Goal: Transaction & Acquisition: Purchase product/service

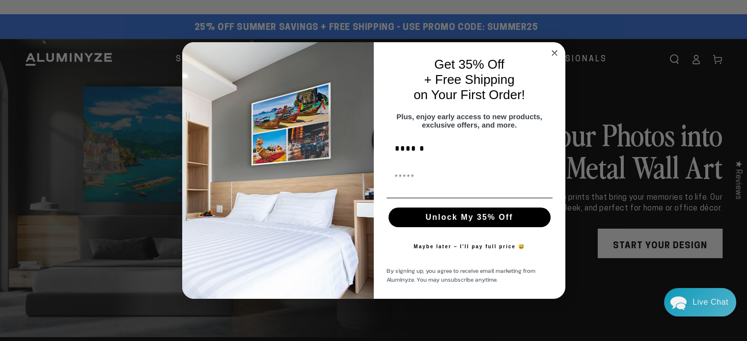
type input "******"
type input "**********"
click at [466, 221] on button "Unlock My 35% Off" at bounding box center [470, 218] width 162 height 20
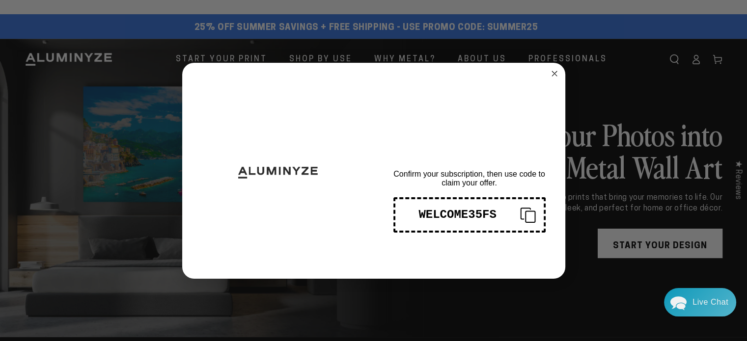
click at [554, 74] on icon "Close dialog" at bounding box center [554, 73] width 5 height 5
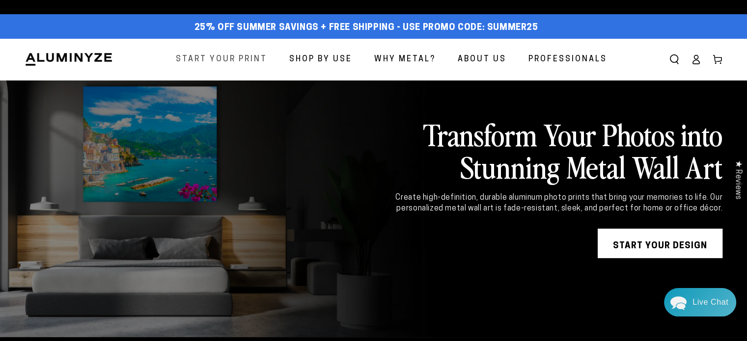
click at [206, 63] on span "Start Your Print" at bounding box center [221, 60] width 91 height 14
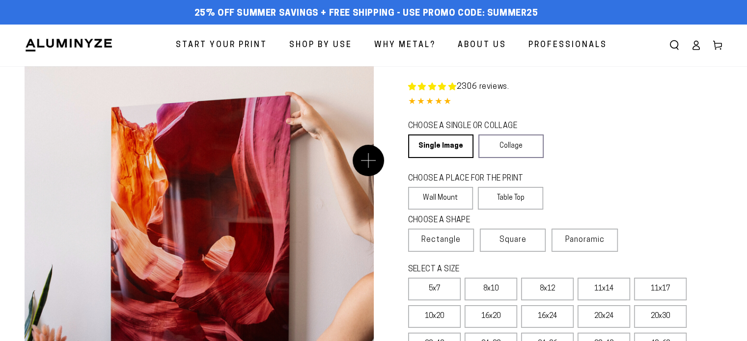
select select "**********"
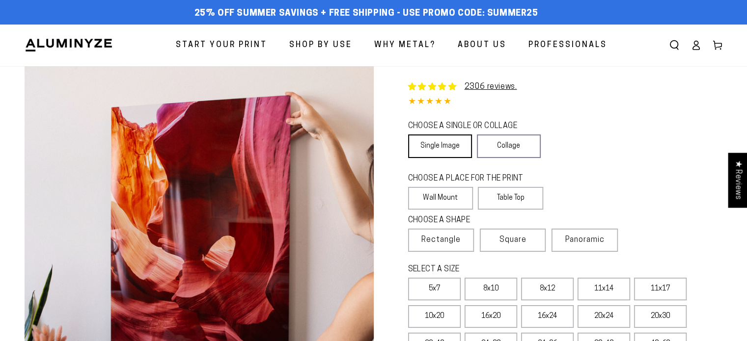
click at [437, 148] on link "Single Image" at bounding box center [440, 147] width 64 height 24
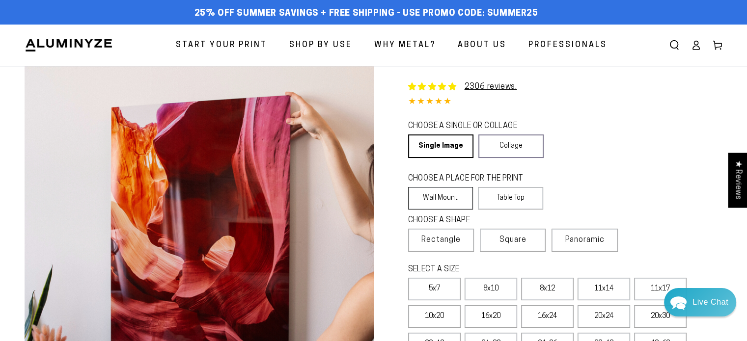
click at [445, 203] on label "Wall Mount" at bounding box center [440, 198] width 65 height 23
click at [429, 193] on label "Wall Mount" at bounding box center [440, 198] width 65 height 23
click at [518, 241] on span "Square" at bounding box center [513, 240] width 27 height 12
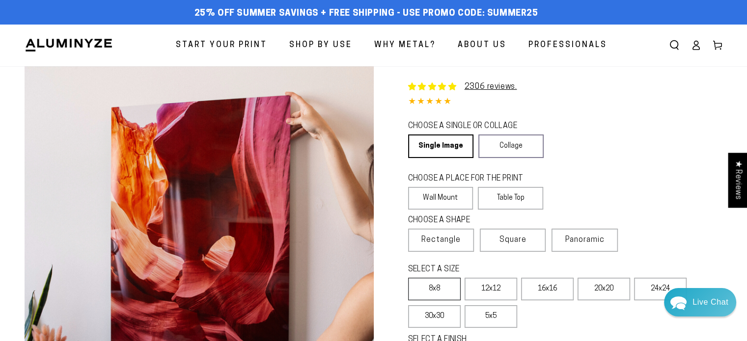
click at [438, 296] on label "8x8" at bounding box center [434, 289] width 53 height 23
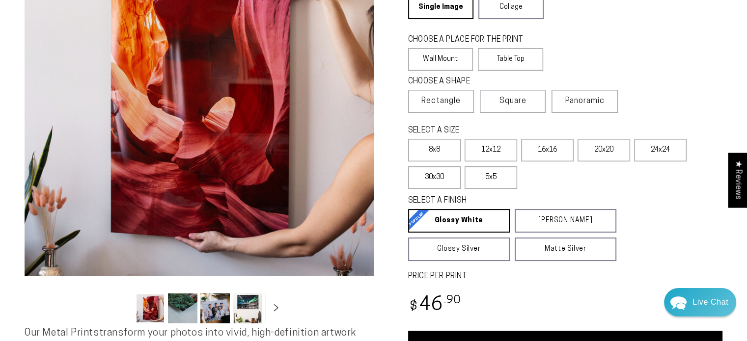
scroll to position [147, 0]
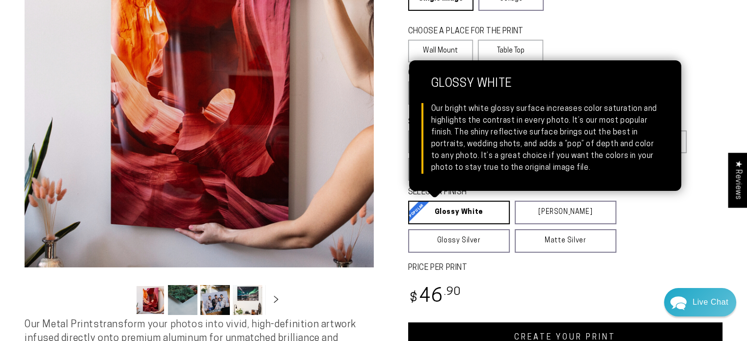
click at [457, 215] on link "Glossy White Glossy White Our bright white glossy surface increases color satur…" at bounding box center [459, 213] width 102 height 24
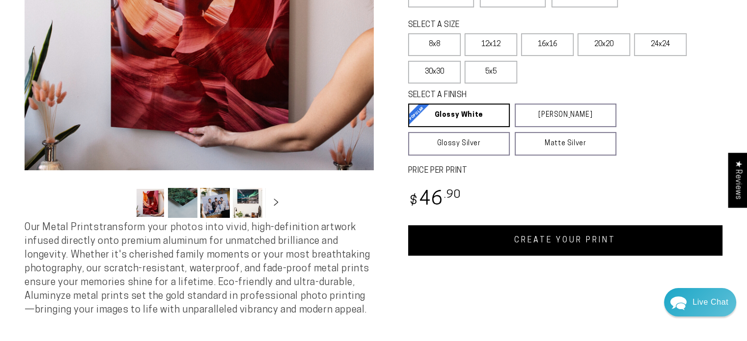
scroll to position [246, 0]
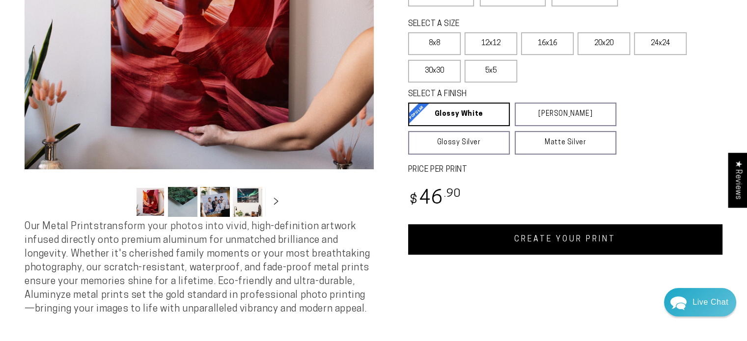
click at [598, 242] on link "CREATE YOUR PRINT" at bounding box center [565, 239] width 315 height 30
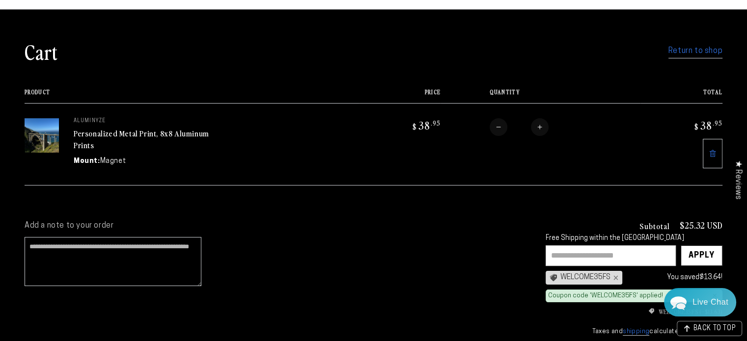
scroll to position [49, 0]
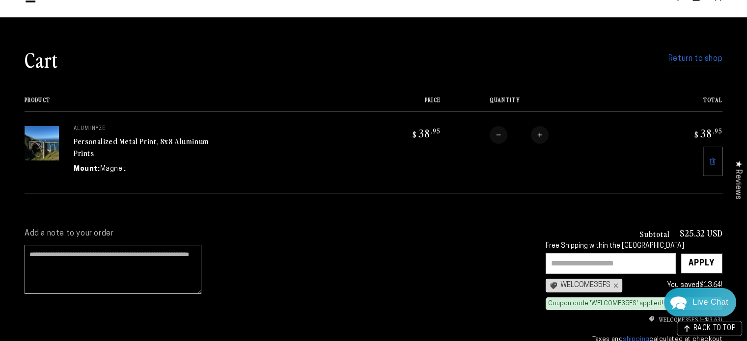
click at [705, 61] on link "Return to shop" at bounding box center [696, 59] width 54 height 14
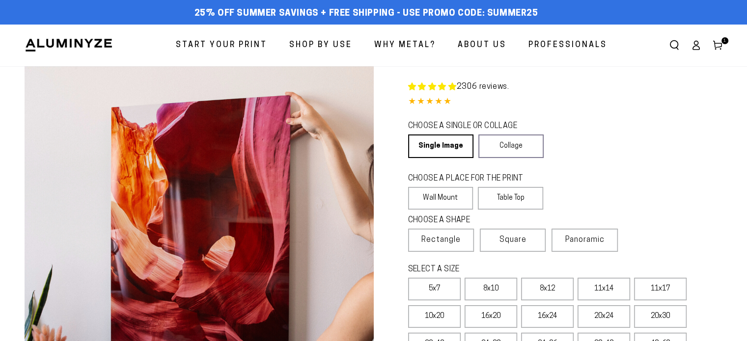
scroll to position [234, 0]
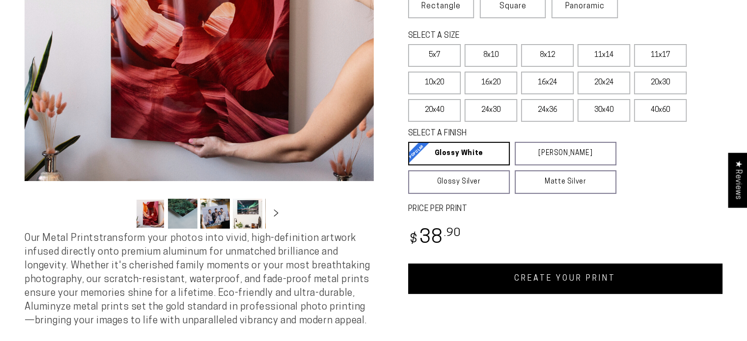
select select "**********"
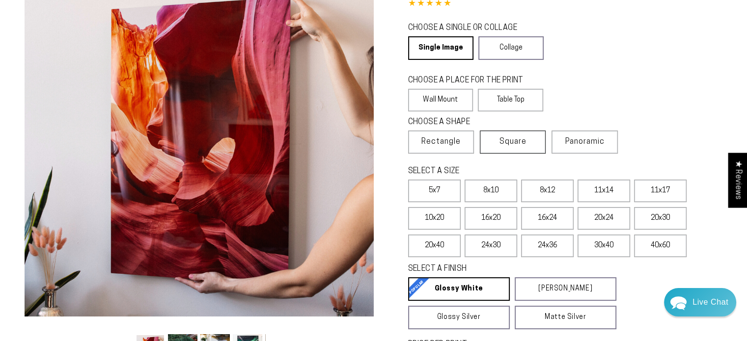
scroll to position [0, 0]
click at [516, 145] on span "Square" at bounding box center [513, 142] width 27 height 12
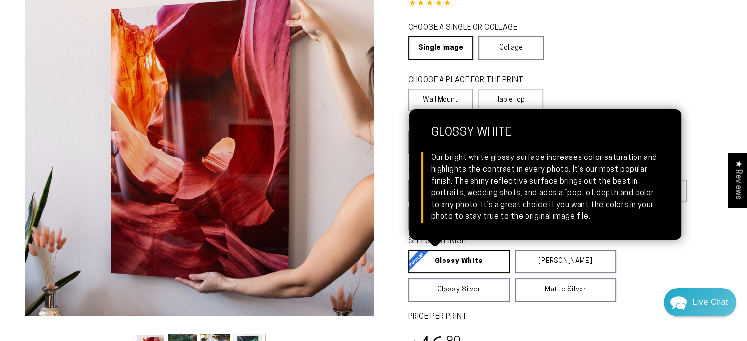
click at [477, 260] on link "Glossy White Glossy White Our bright white glossy surface increases color satur…" at bounding box center [459, 262] width 102 height 24
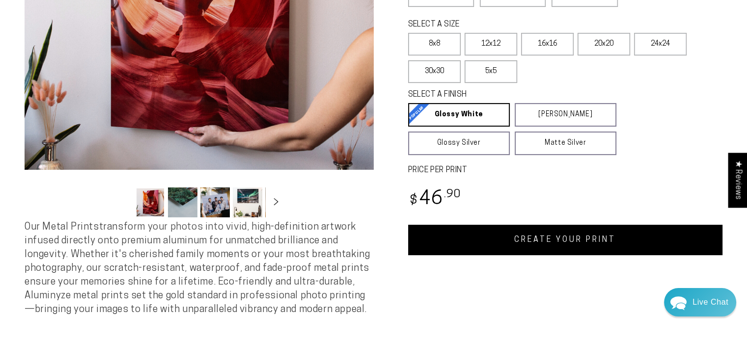
scroll to position [246, 0]
click at [573, 240] on link "CREATE YOUR PRINT" at bounding box center [565, 239] width 315 height 30
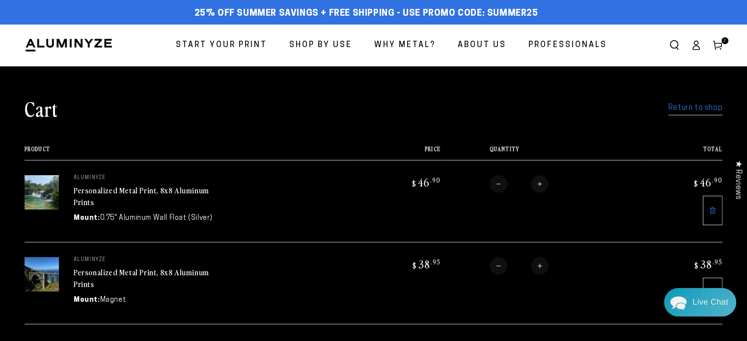
click at [496, 263] on button "Decrease quantity for Personalized Metal Print, 8x8 Aluminum Prints" at bounding box center [499, 266] width 18 height 18
type input "*"
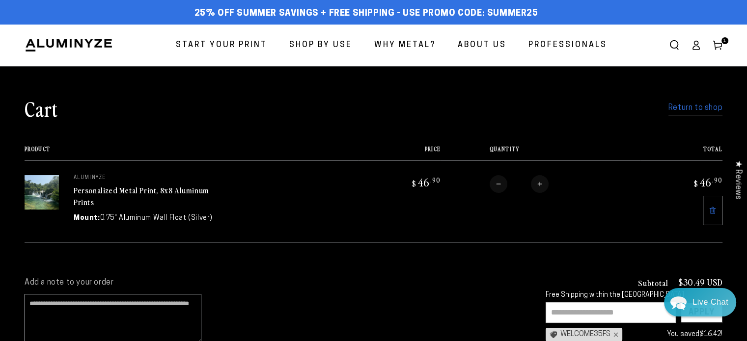
click at [677, 108] on link "Return to shop" at bounding box center [696, 108] width 54 height 14
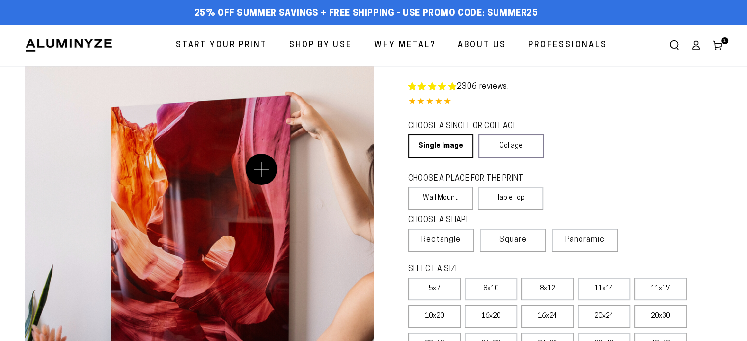
select select "**********"
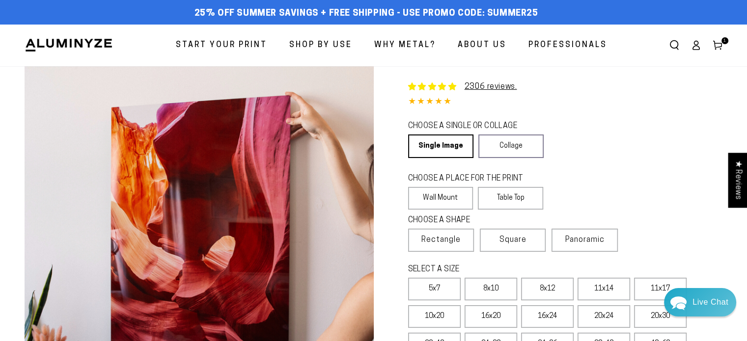
click at [548, 243] on fieldset "CHOOSE A SHAPE Learn more Rectangle Square Panoramic" at bounding box center [514, 233] width 213 height 37
click at [511, 240] on span "Square" at bounding box center [513, 240] width 27 height 12
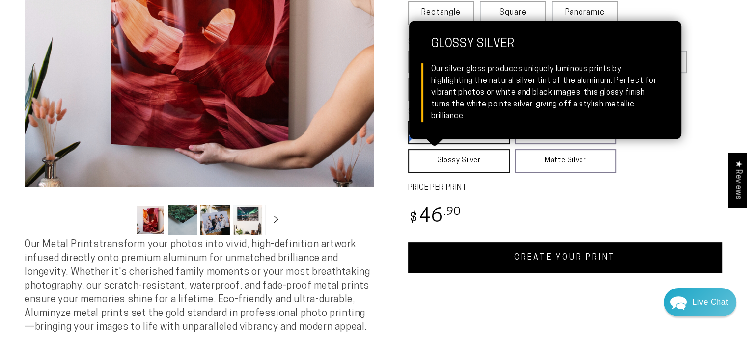
scroll to position [246, 0]
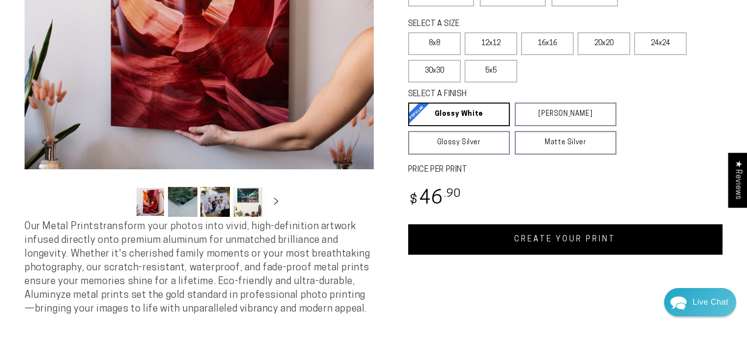
click at [554, 242] on link "CREATE YOUR PRINT" at bounding box center [565, 239] width 315 height 30
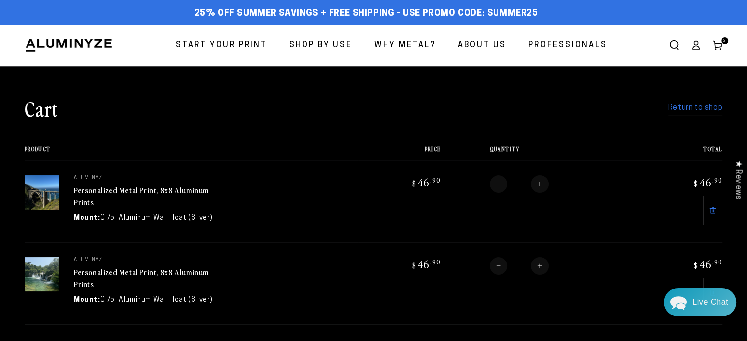
click at [684, 108] on link "Return to shop" at bounding box center [696, 108] width 54 height 14
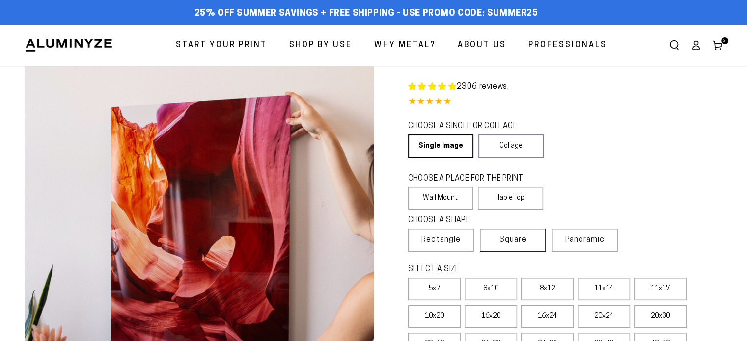
select select "**********"
click at [500, 243] on label "Square" at bounding box center [513, 240] width 66 height 23
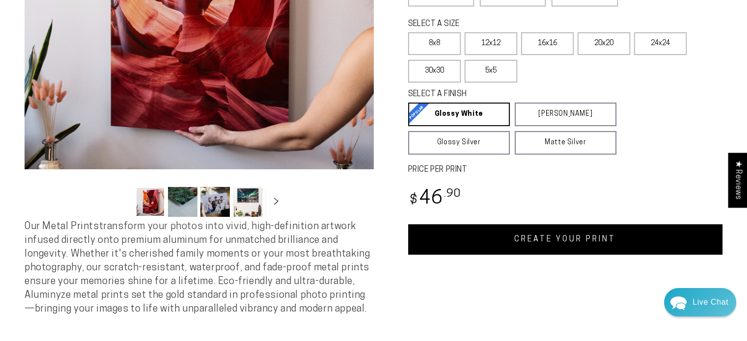
click at [560, 243] on link "CREATE YOUR PRINT" at bounding box center [565, 239] width 315 height 30
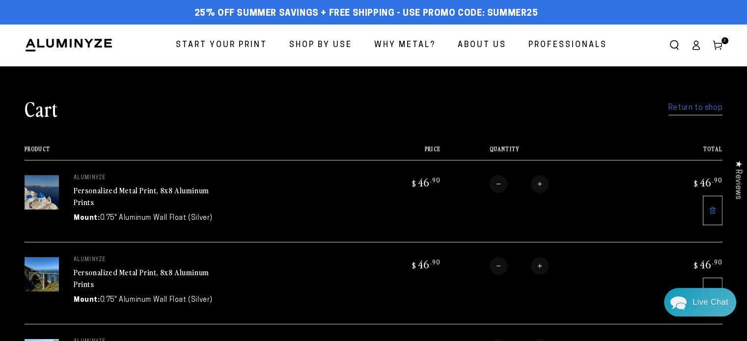
click at [681, 108] on link "Return to shop" at bounding box center [696, 108] width 54 height 14
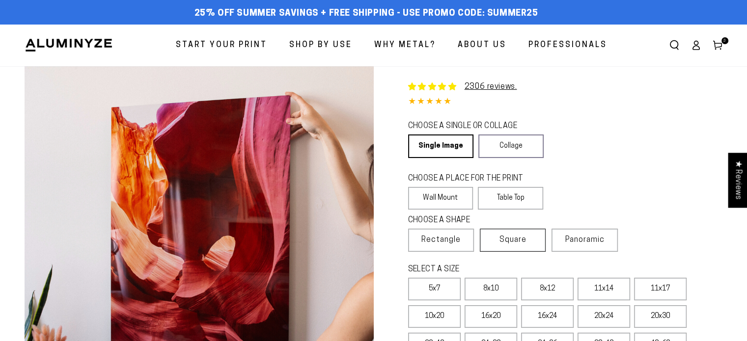
click at [504, 246] on span "Square" at bounding box center [513, 240] width 27 height 12
select select "**********"
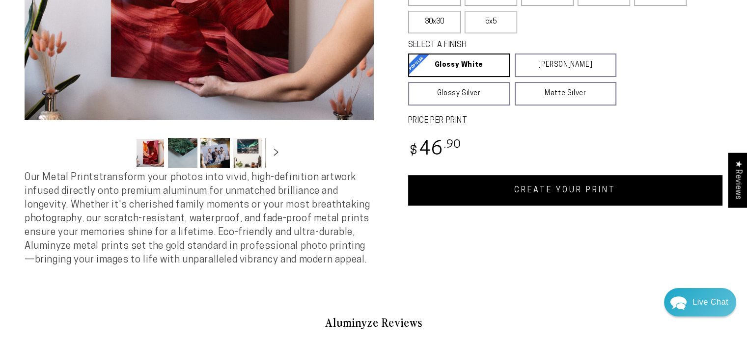
click at [553, 193] on link "CREATE YOUR PRINT" at bounding box center [565, 190] width 315 height 30
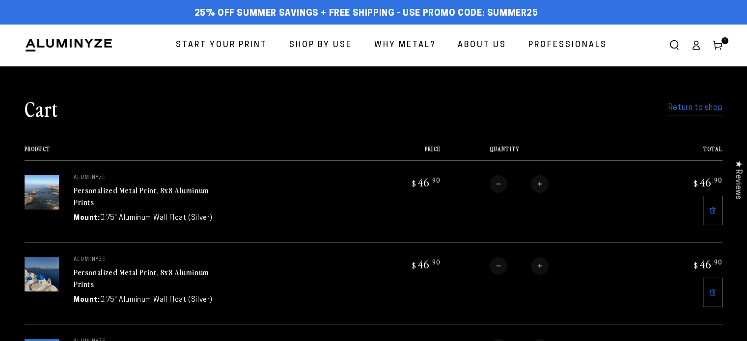
click at [695, 108] on link "Return to shop" at bounding box center [696, 108] width 54 height 14
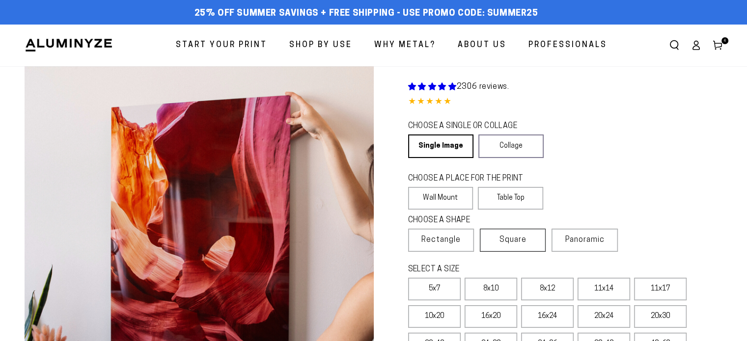
click at [509, 240] on span "Square" at bounding box center [513, 240] width 27 height 12
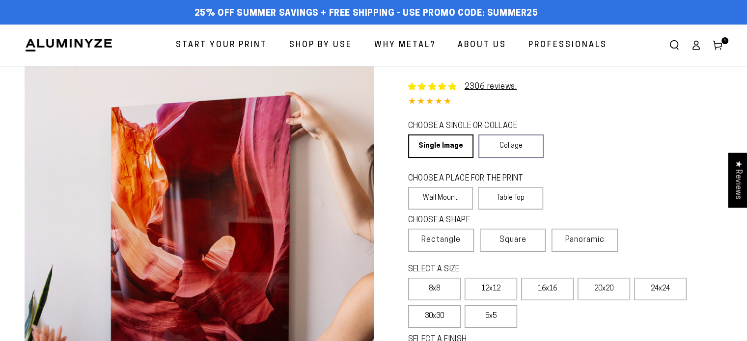
select select "**********"
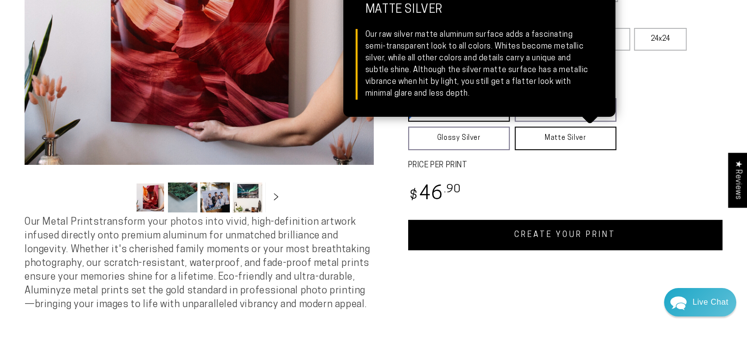
scroll to position [295, 0]
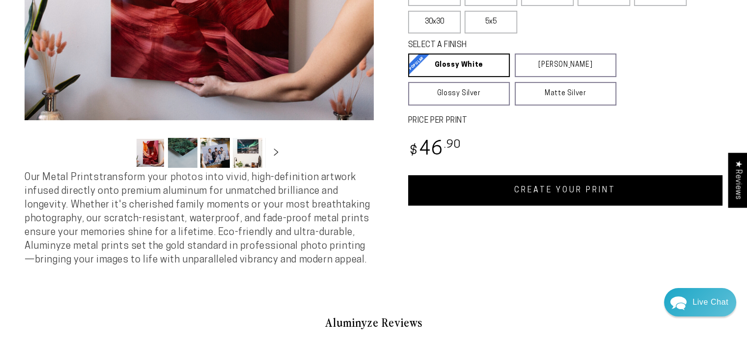
click at [579, 187] on link "CREATE YOUR PRINT" at bounding box center [565, 190] width 315 height 30
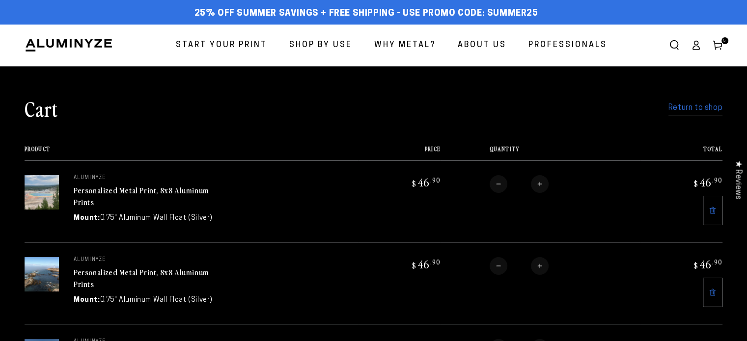
click at [705, 108] on link "Return to shop" at bounding box center [696, 108] width 54 height 14
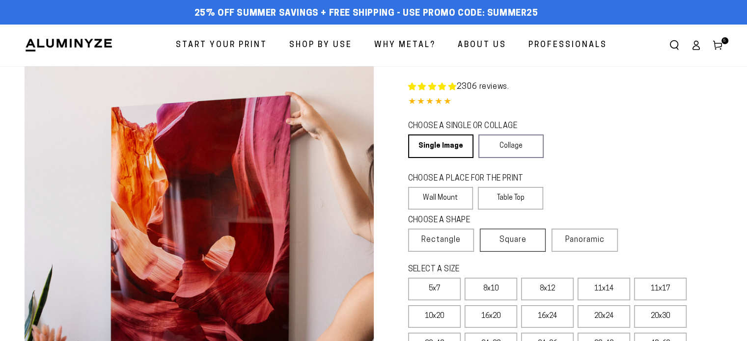
click at [501, 237] on span "Square" at bounding box center [513, 240] width 27 height 12
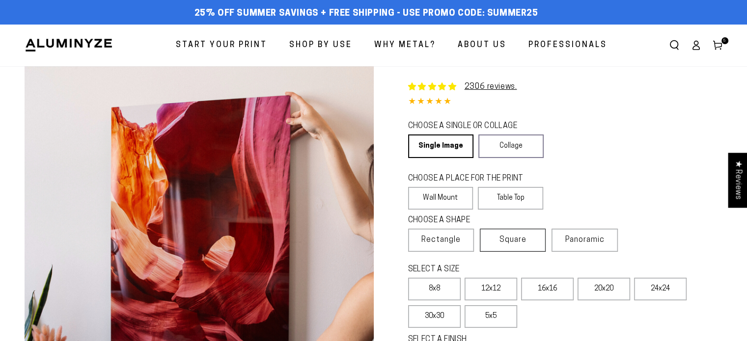
select select "**********"
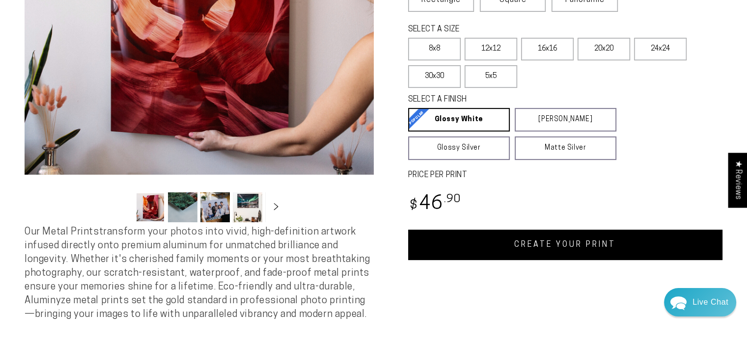
scroll to position [246, 0]
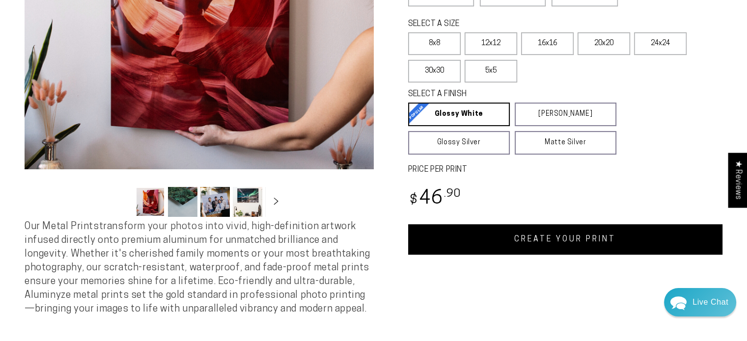
click at [573, 239] on link "CREATE YOUR PRINT" at bounding box center [565, 239] width 315 height 30
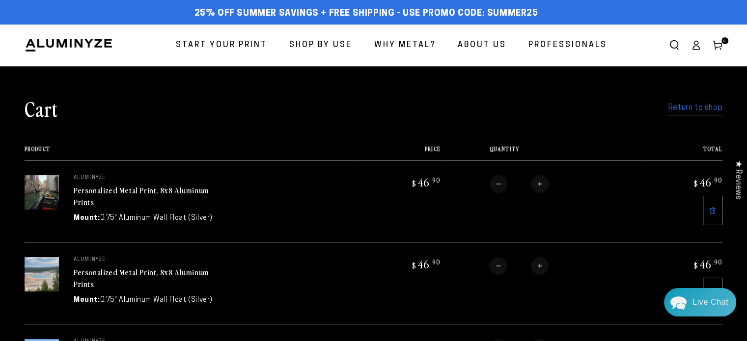
click at [693, 109] on link "Return to shop" at bounding box center [696, 108] width 54 height 14
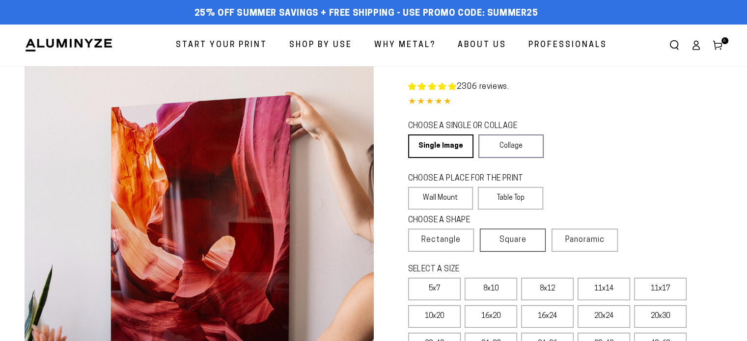
select select "**********"
click at [498, 243] on label "Square" at bounding box center [513, 240] width 66 height 23
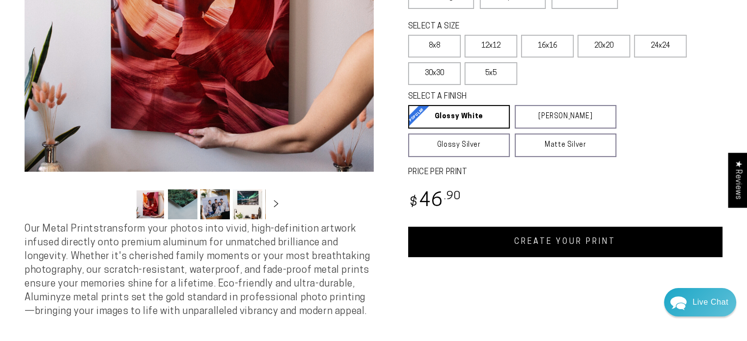
scroll to position [246, 0]
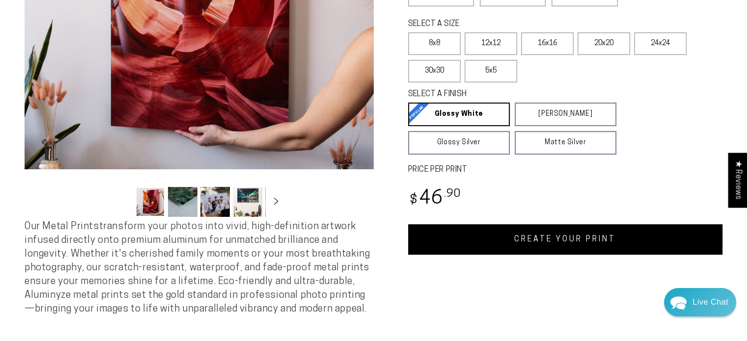
click at [581, 236] on link "CREATE YOUR PRINT" at bounding box center [565, 239] width 315 height 30
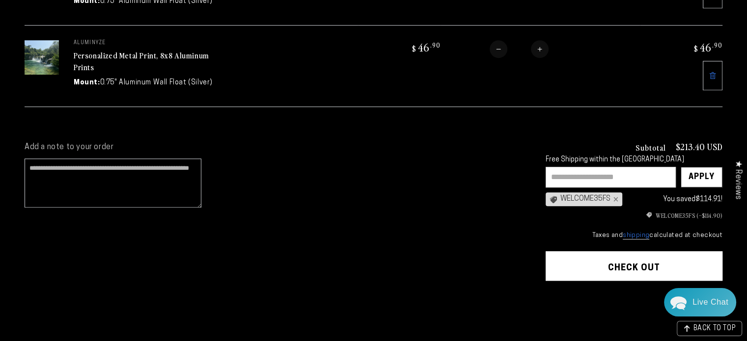
scroll to position [589, 0]
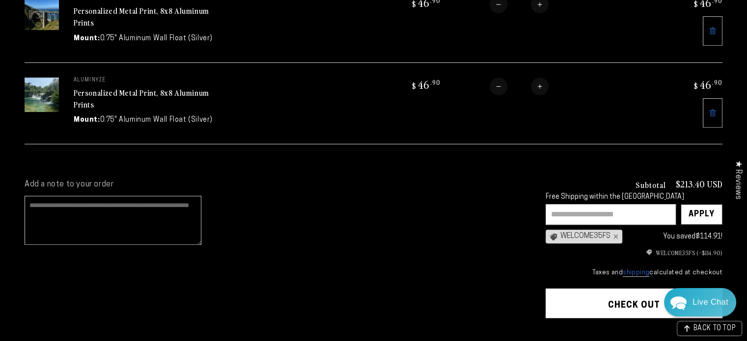
click at [149, 206] on textarea "Add a note to your order" at bounding box center [113, 220] width 177 height 49
type textarea "*"
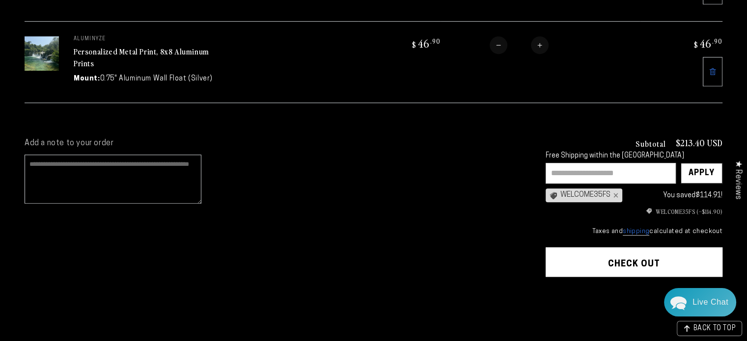
scroll to position [639, 0]
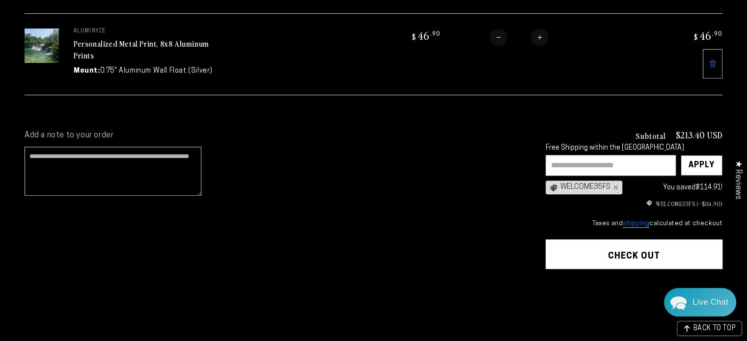
click at [645, 243] on button "Check out" at bounding box center [634, 254] width 177 height 29
